Goal: Task Accomplishment & Management: Use online tool/utility

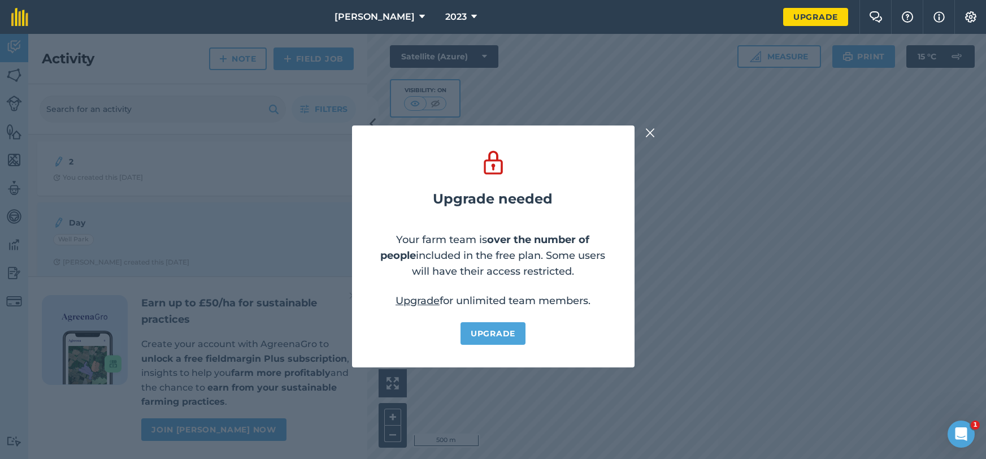
click at [653, 136] on img at bounding box center [651, 133] width 10 height 14
click at [651, 133] on img at bounding box center [651, 133] width 10 height 14
click at [650, 127] on img at bounding box center [651, 133] width 10 height 14
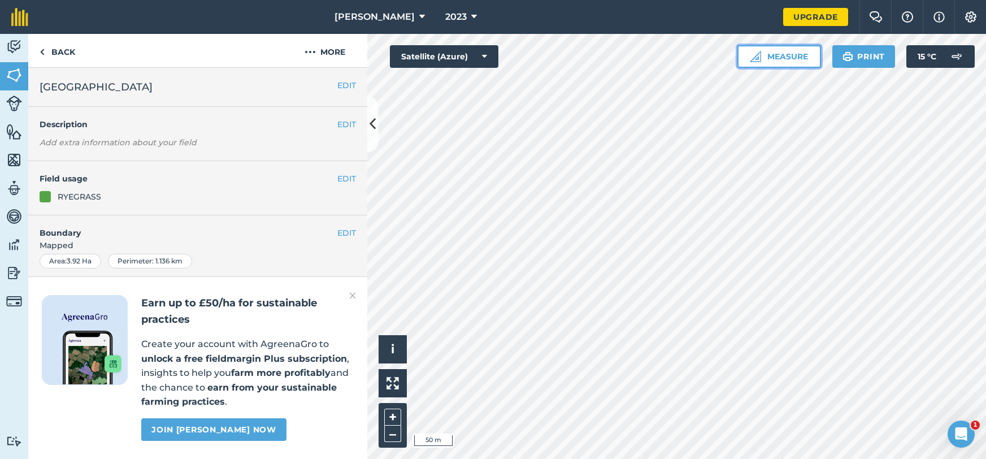
click at [781, 57] on button "Measure" at bounding box center [780, 56] width 84 height 23
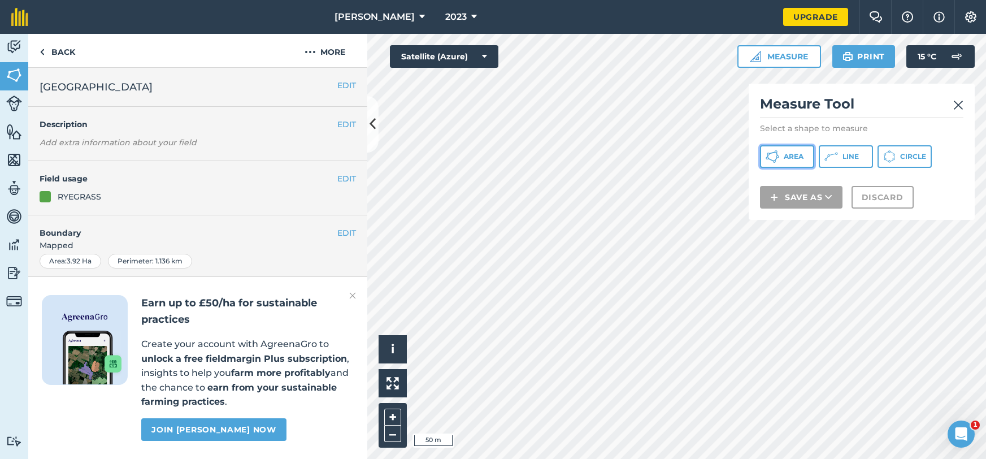
click at [794, 153] on span "Area" at bounding box center [794, 156] width 20 height 9
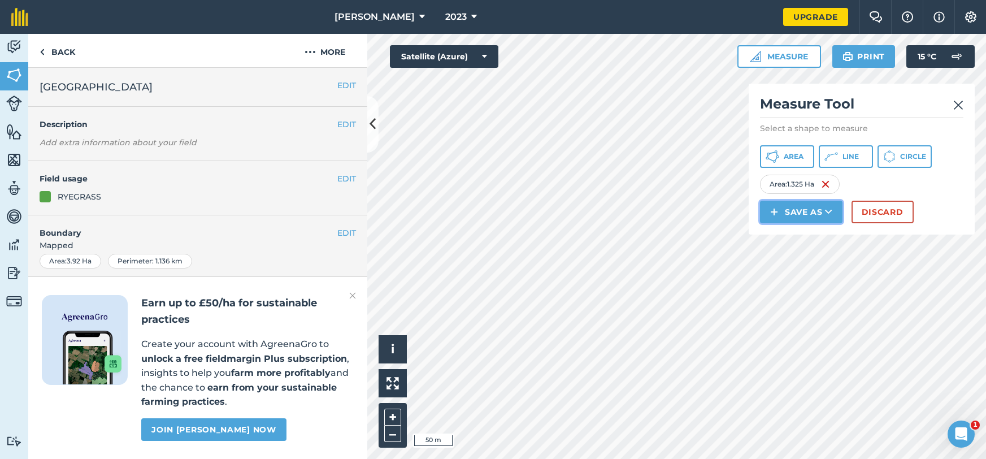
click at [808, 212] on button "Save as" at bounding box center [801, 212] width 83 height 23
click at [810, 284] on link "Note" at bounding box center [801, 288] width 79 height 25
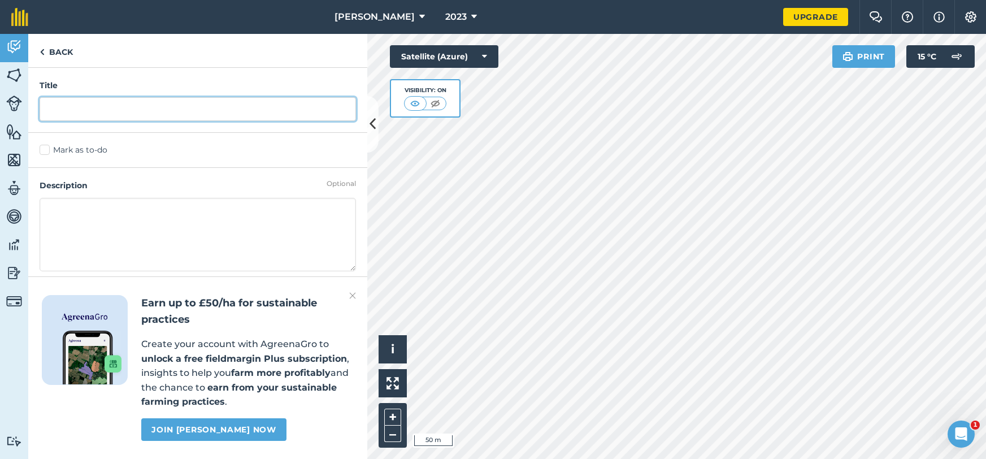
click at [194, 116] on input "text" at bounding box center [198, 109] width 317 height 24
type input "day"
click at [40, 295] on button "Attach file" at bounding box center [88, 306] width 97 height 23
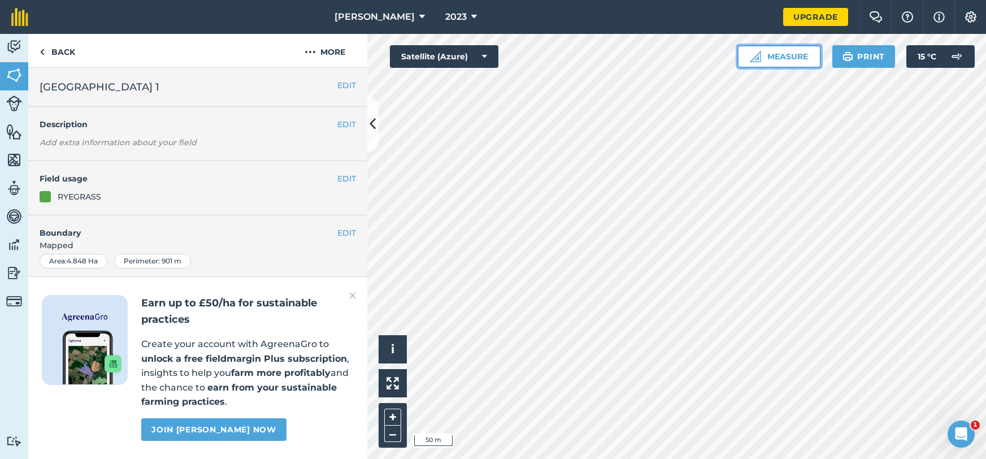
click at [783, 57] on button "Measure" at bounding box center [780, 56] width 84 height 23
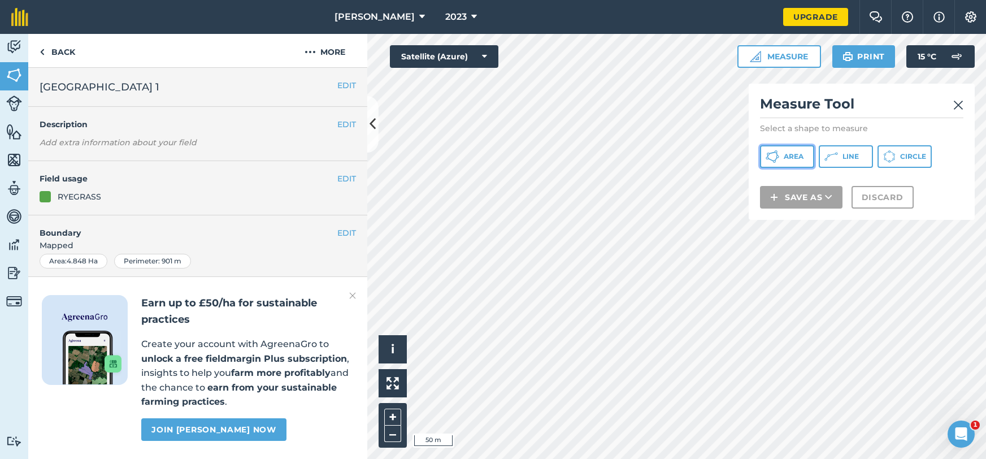
click at [801, 156] on span "Area" at bounding box center [794, 156] width 20 height 9
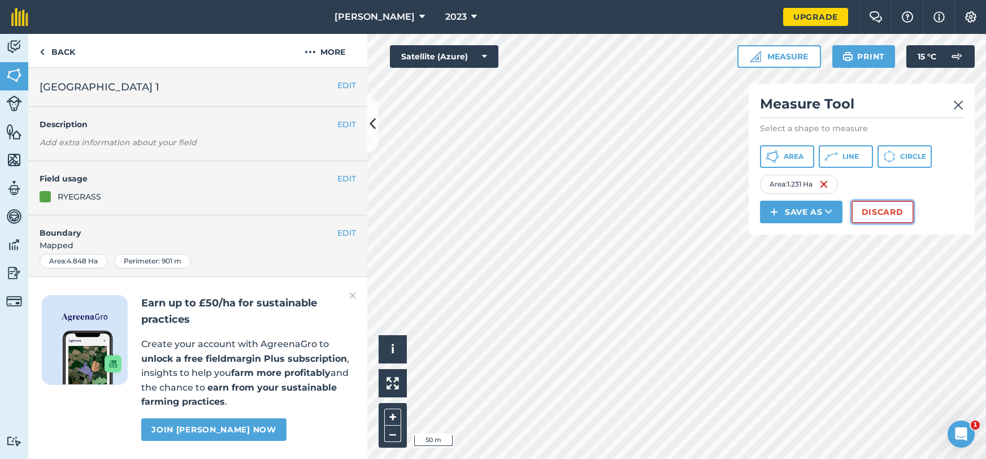
click at [876, 216] on button "Discard" at bounding box center [883, 212] width 62 height 23
